Goal: Browse casually

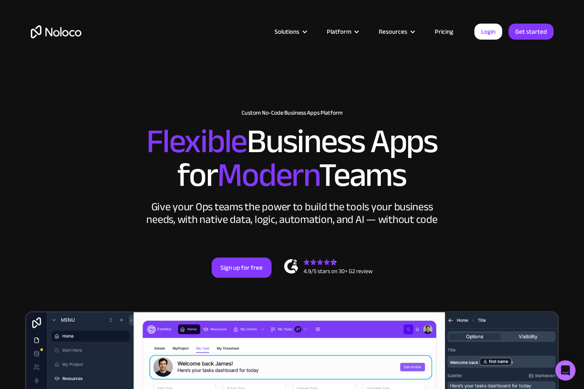
drag, startPoint x: 143, startPoint y: 145, endPoint x: 444, endPoint y: 160, distance: 300.9
click at [444, 160] on h2 "Flexible Business Apps for Modern Teams" at bounding box center [292, 158] width 523 height 67
click at [192, 108] on div "New: Connect Noloco to Stripe Custom No-Code Business Apps Platform Flexible Bu…" at bounding box center [292, 193] width 540 height 219
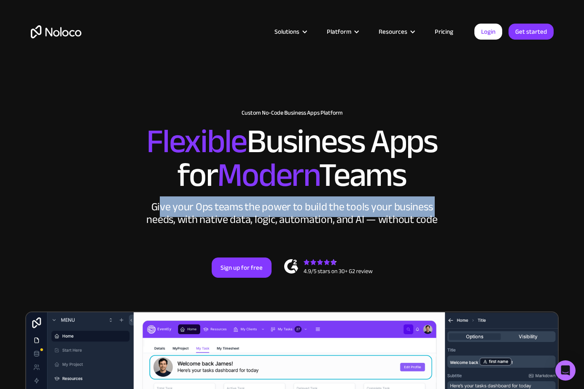
drag, startPoint x: 180, startPoint y: 209, endPoint x: 163, endPoint y: 207, distance: 16.9
click at [163, 207] on div "Give your Ops teams the power to build the tools your business needs, with nati…" at bounding box center [292, 213] width 295 height 25
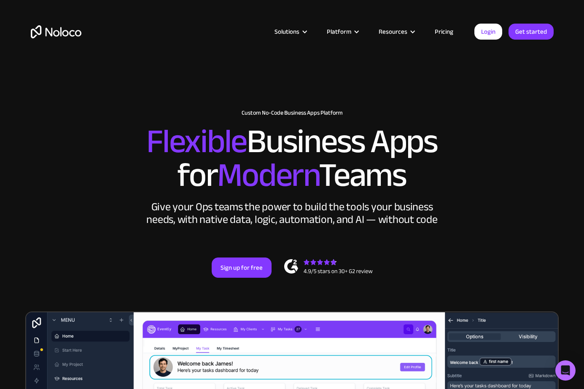
click at [138, 195] on div "New: Connect Noloco to Stripe Custom No-Code Business Apps Platform Flexible Bu…" at bounding box center [292, 193] width 540 height 219
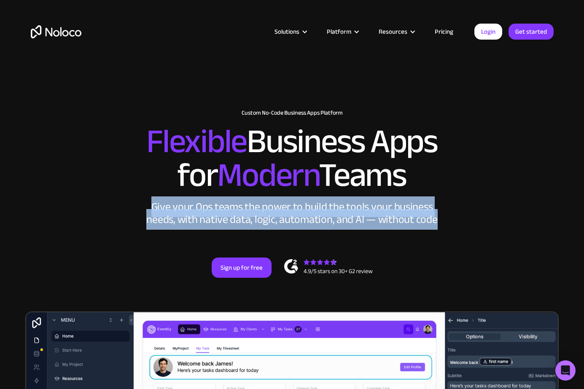
drag, startPoint x: 212, startPoint y: 206, endPoint x: 421, endPoint y: 248, distance: 212.9
click at [421, 248] on div "New: Connect Noloco to Stripe Custom No-Code Business Apps Platform Flexible Bu…" at bounding box center [292, 193] width 540 height 219
click at [470, 206] on div "New: Connect Noloco to Stripe Custom No-Code Business Apps Platform Flexible Bu…" at bounding box center [292, 193] width 540 height 219
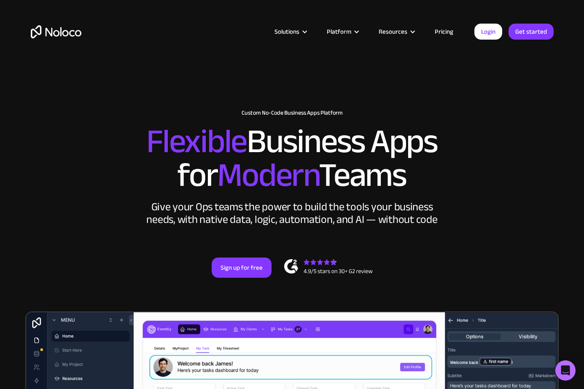
click at [223, 92] on div "New: Connect Noloco to Stripe Custom No-Code Business Apps Platform Flexible Bu…" at bounding box center [292, 193] width 540 height 219
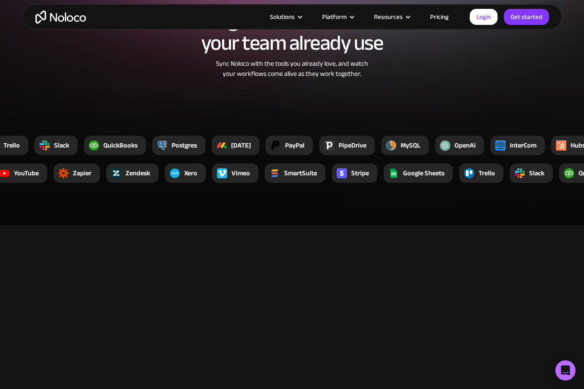
scroll to position [1644, 0]
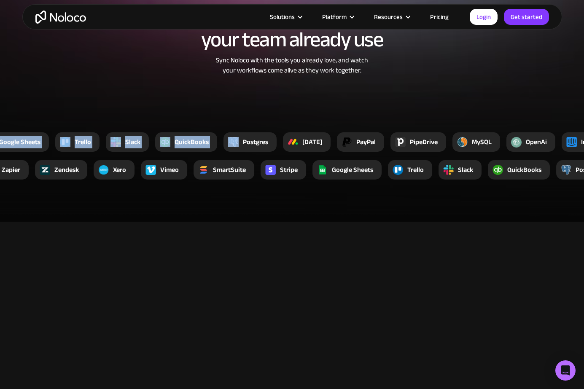
drag, startPoint x: 387, startPoint y: 142, endPoint x: 397, endPoint y: 181, distance: 40.1
click at [397, 181] on section "Integrate with the tools your team already use Sync Noloco with the tools you a…" at bounding box center [292, 80] width 584 height 284
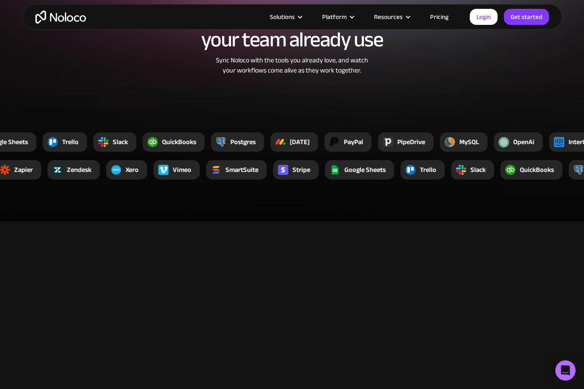
click at [322, 241] on section "LOREM IPSUM Mix-and-match components to create the app you need Your business i…" at bounding box center [292, 366] width 584 height 288
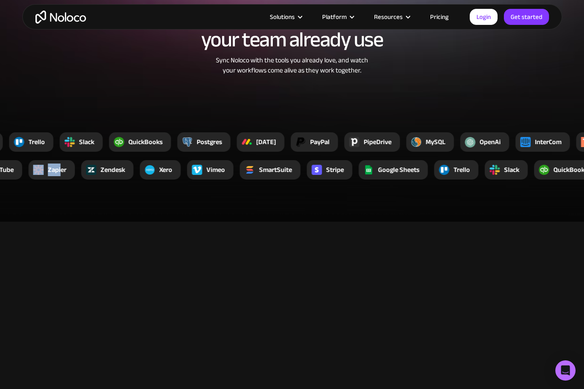
drag, startPoint x: 47, startPoint y: 171, endPoint x: 28, endPoint y: 167, distance: 19.7
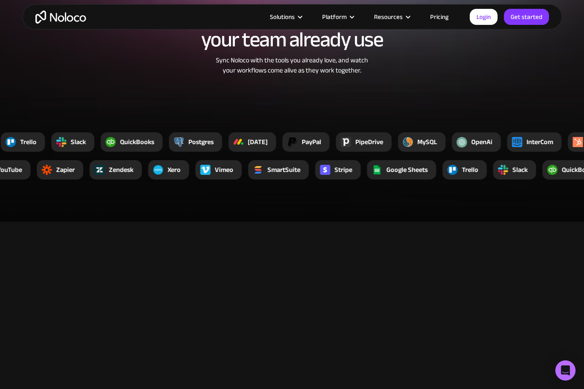
click at [48, 227] on section "LOREM IPSUM Mix-and-match components to create the app you need Your business i…" at bounding box center [292, 366] width 584 height 288
